Goal: Task Accomplishment & Management: Use online tool/utility

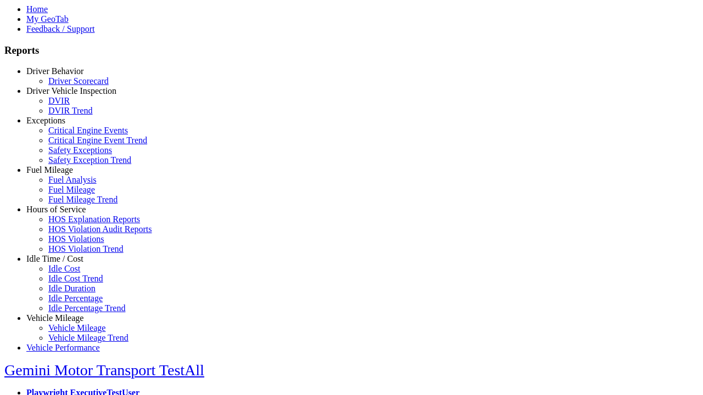
click at [63, 214] on link "Hours of Service" at bounding box center [55, 209] width 59 height 9
click at [71, 224] on link "HOS Explanation Reports" at bounding box center [94, 219] width 92 height 9
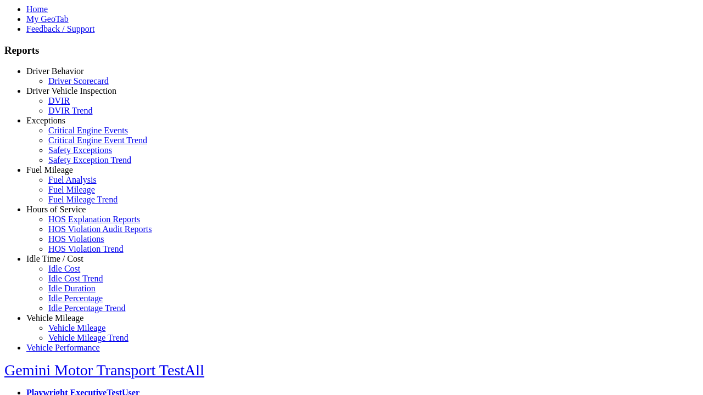
type input "**********"
type input "*********"
